Goal: Task Accomplishment & Management: Manage account settings

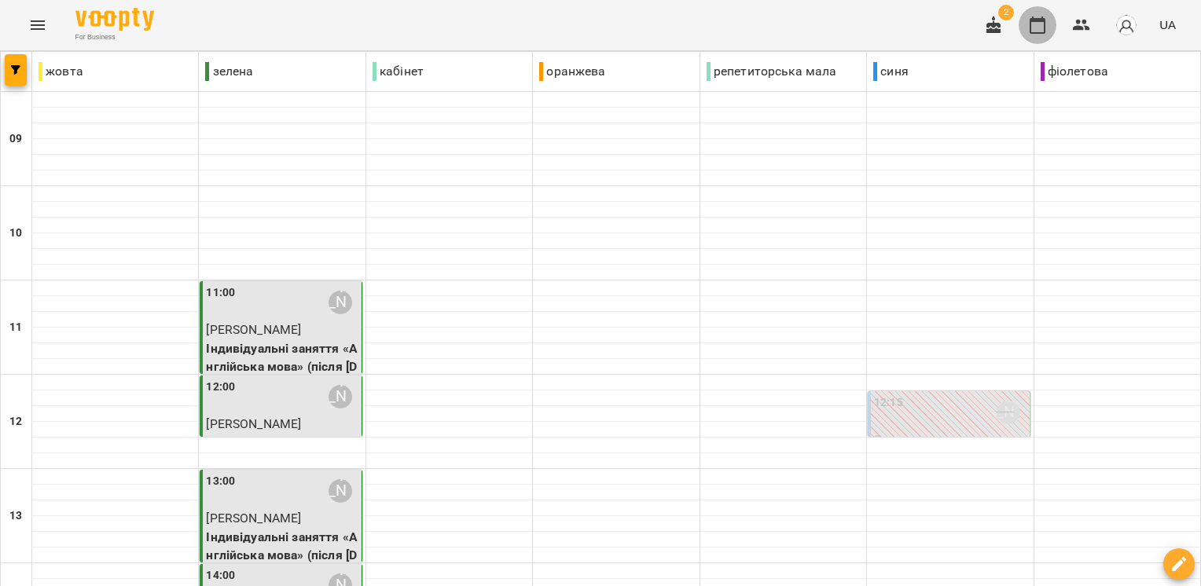
click at [1036, 34] on icon "button" at bounding box center [1037, 25] width 19 height 19
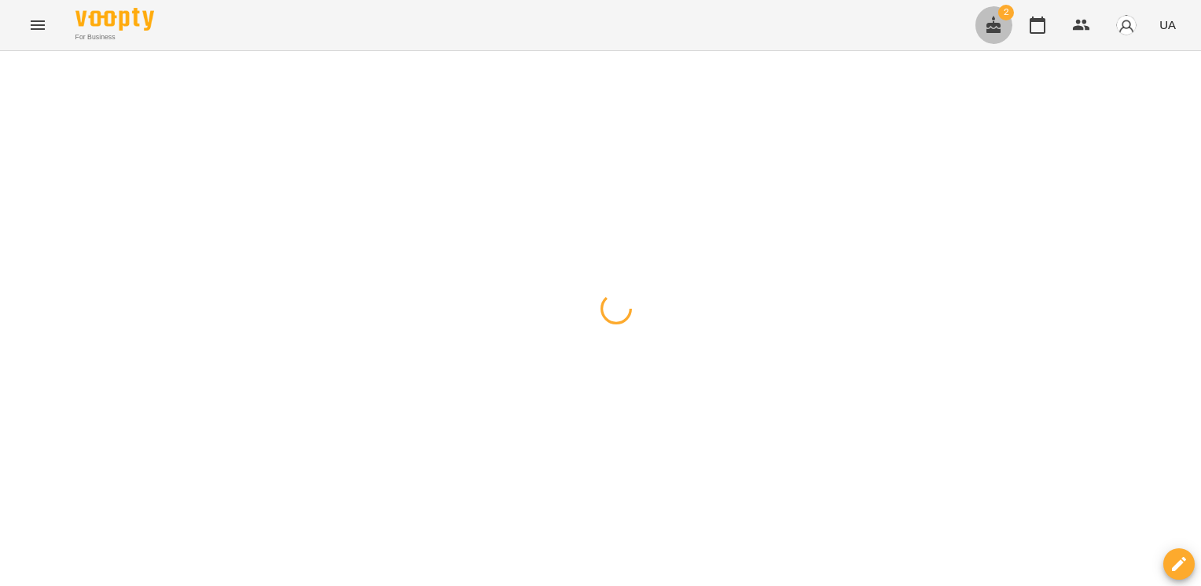
click at [998, 33] on icon "button" at bounding box center [993, 25] width 19 height 19
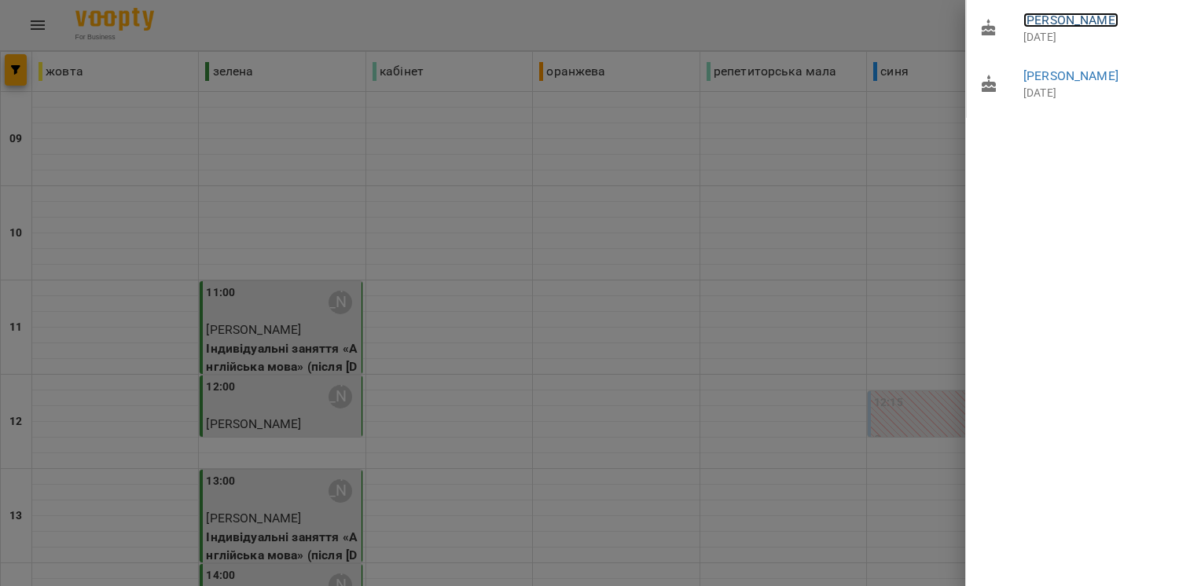
click at [1072, 17] on link "[PERSON_NAME]" at bounding box center [1071, 20] width 95 height 15
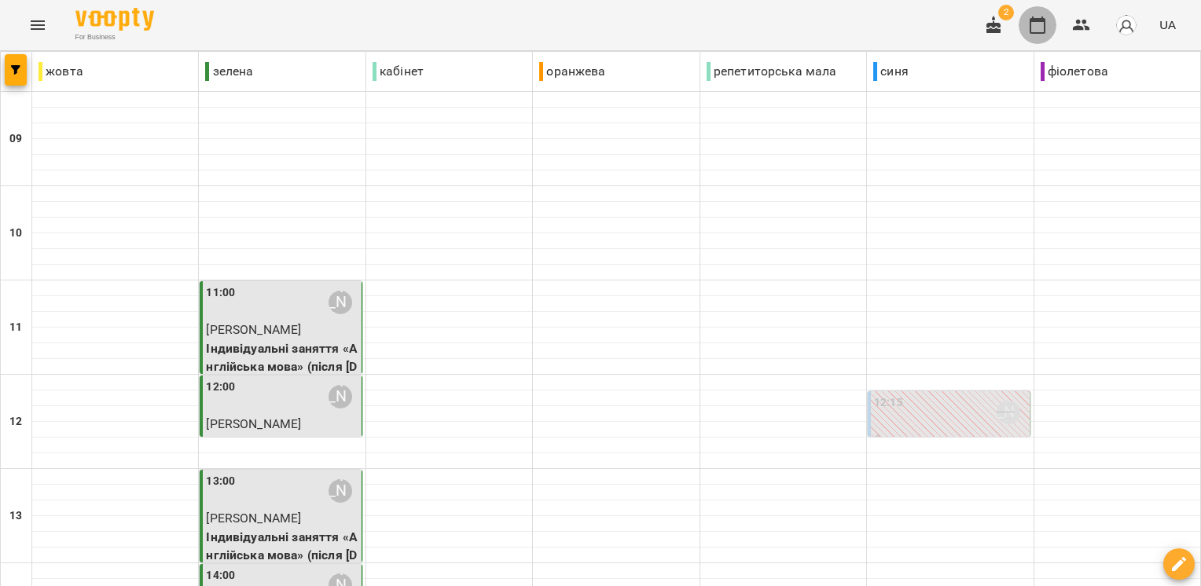
click at [1036, 31] on icon "button" at bounding box center [1037, 25] width 19 height 19
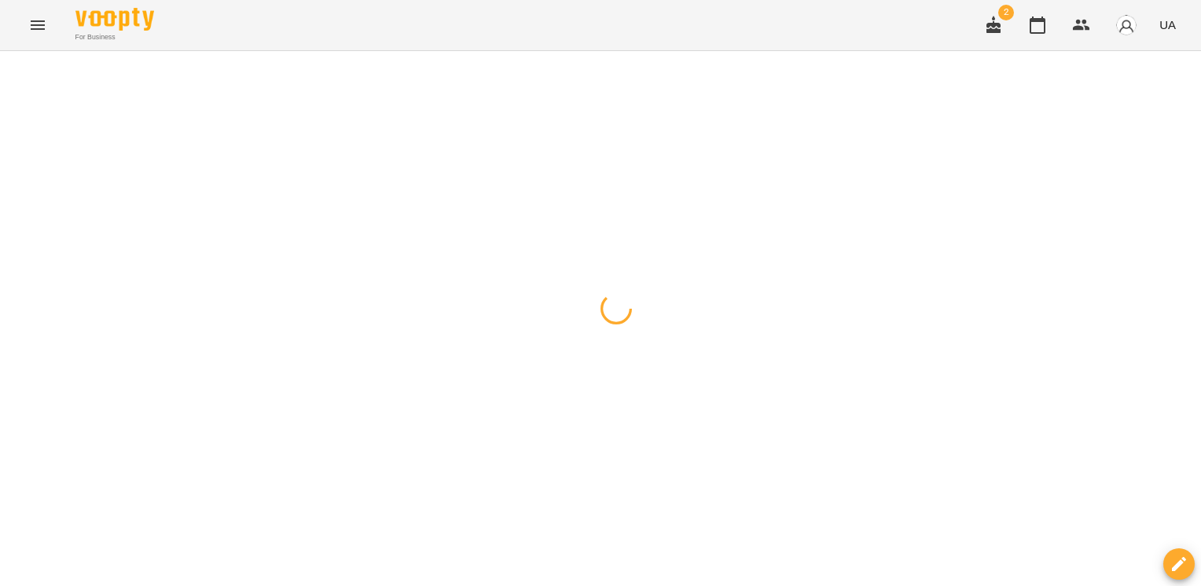
click at [955, 51] on div at bounding box center [600, 51] width 1201 height 0
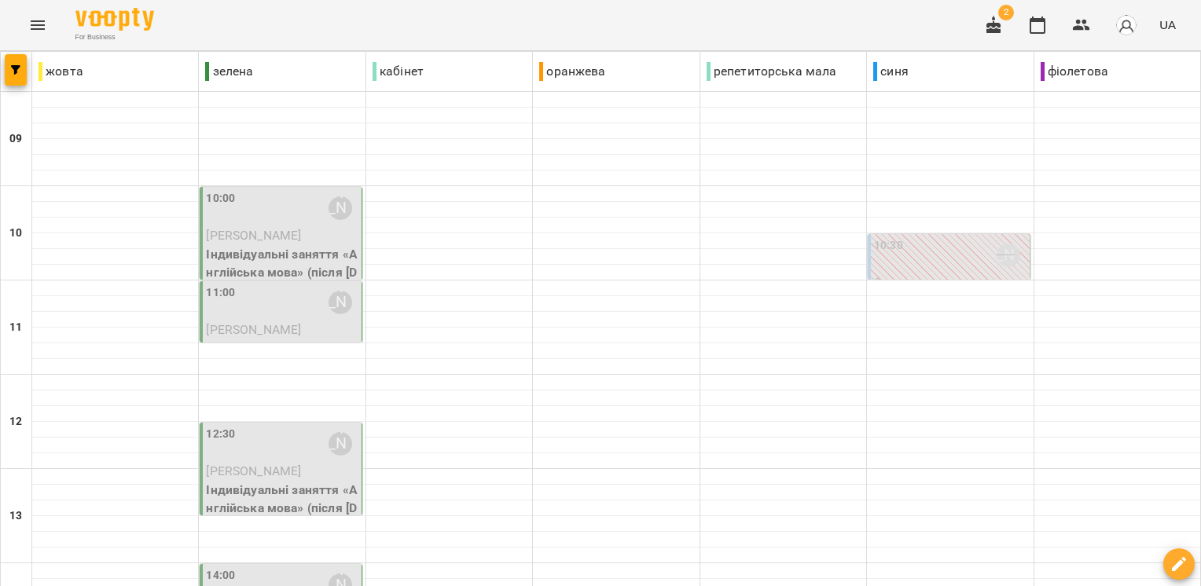
scroll to position [421, 0]
